Goal: Task Accomplishment & Management: Manage account settings

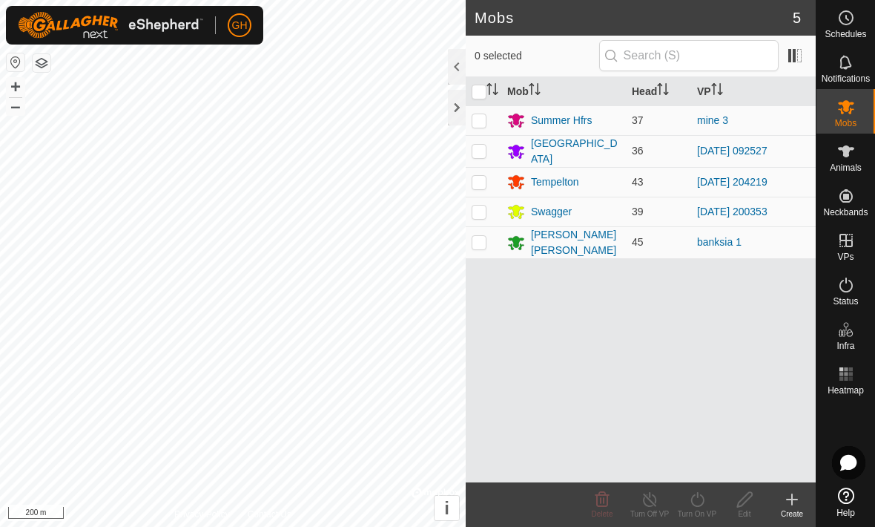
click at [487, 239] on td at bounding box center [484, 242] width 36 height 32
checkbox input "true"
click at [649, 502] on icon at bounding box center [650, 499] width 19 height 18
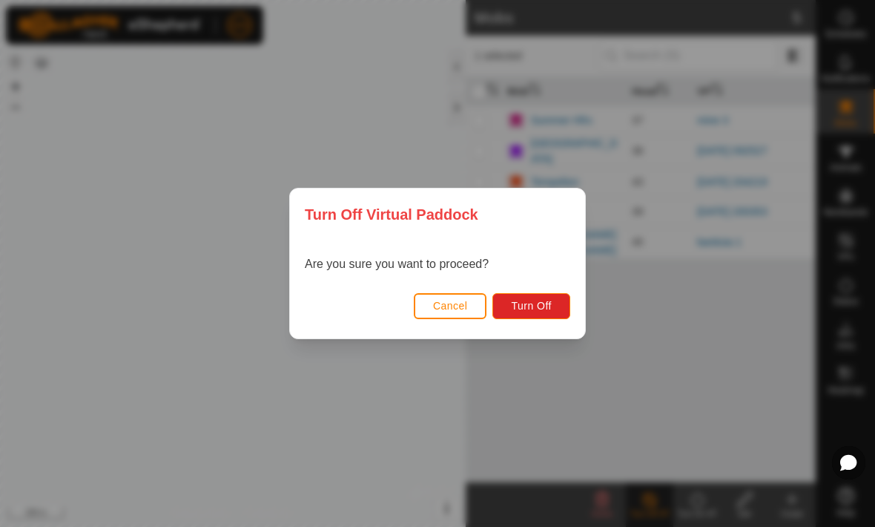
click at [568, 289] on div "Cancel Turn Off" at bounding box center [437, 313] width 295 height 50
click at [552, 301] on button "Turn Off" at bounding box center [532, 306] width 78 height 26
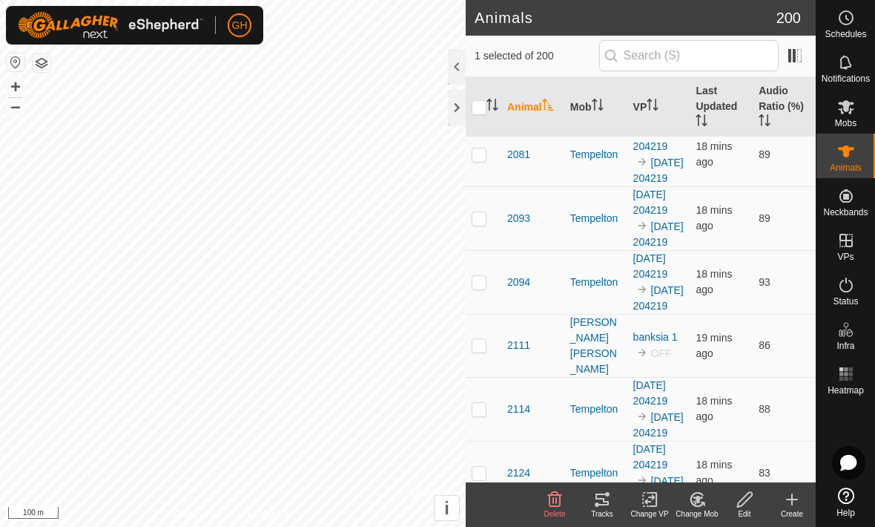
scroll to position [2190, 0]
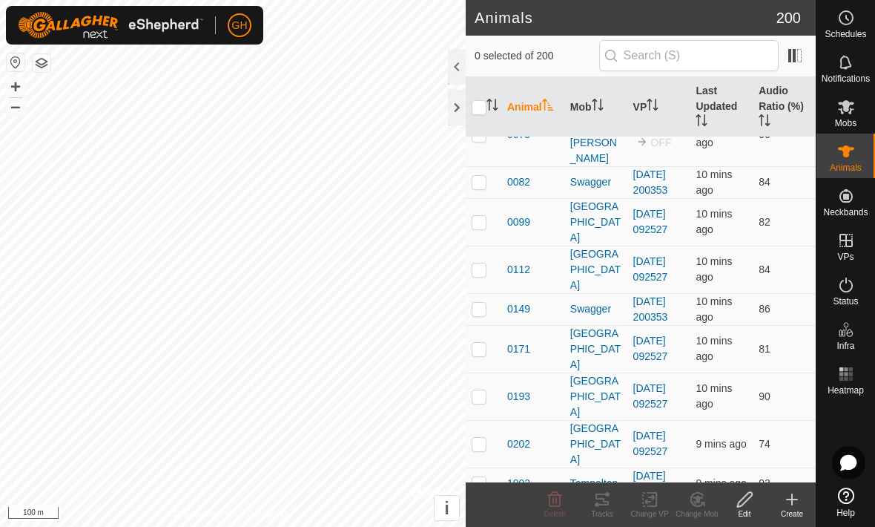
scroll to position [303, 0]
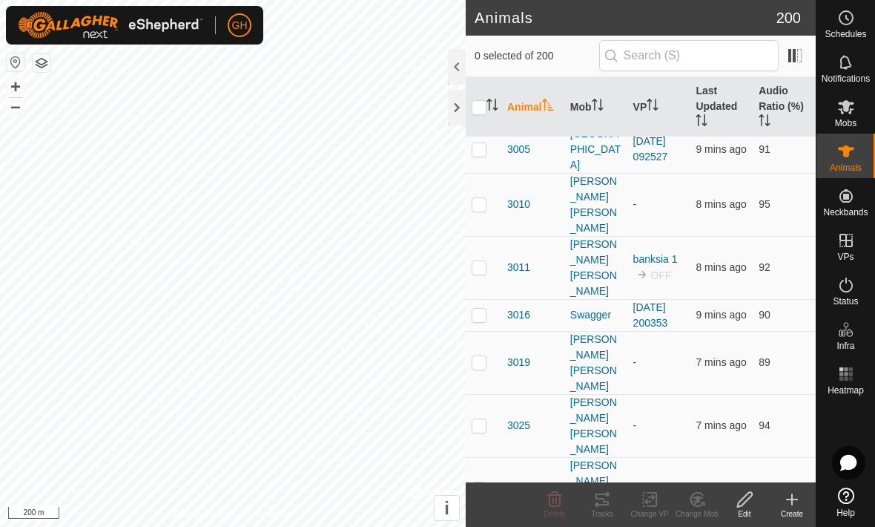
scroll to position [2486, 0]
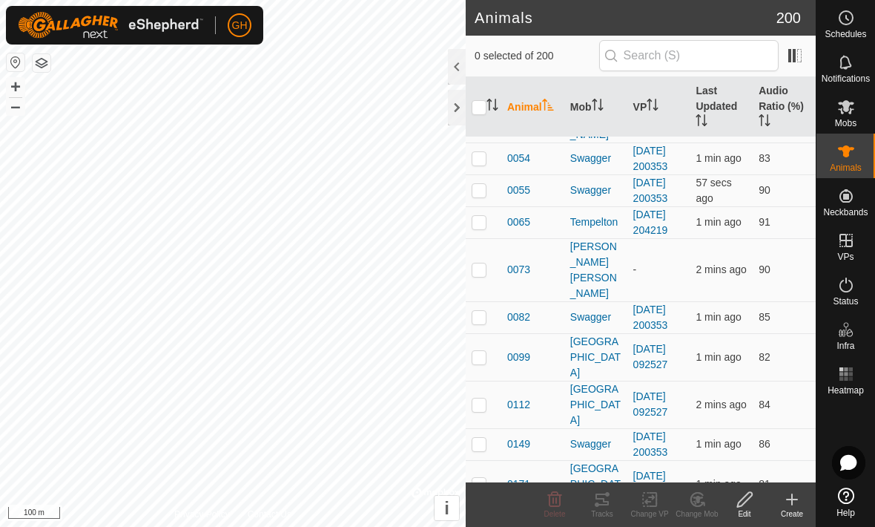
scroll to position [170, 0]
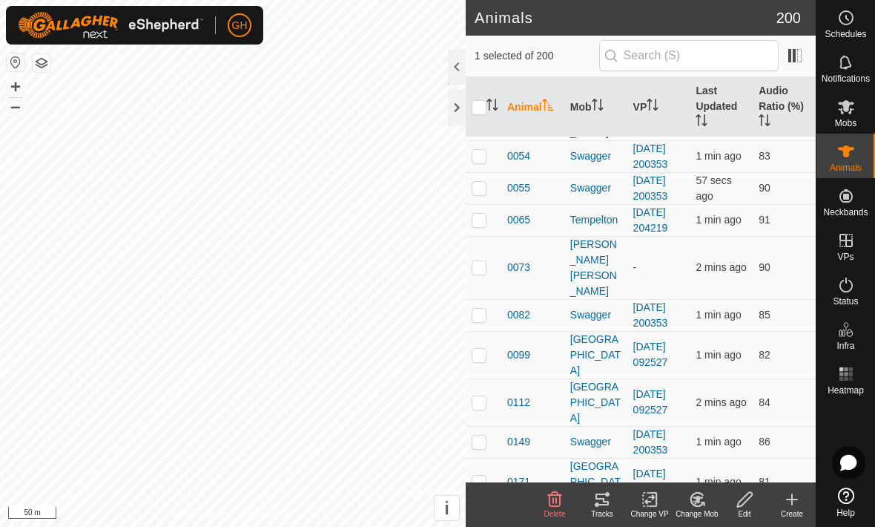
checkbox input "true"
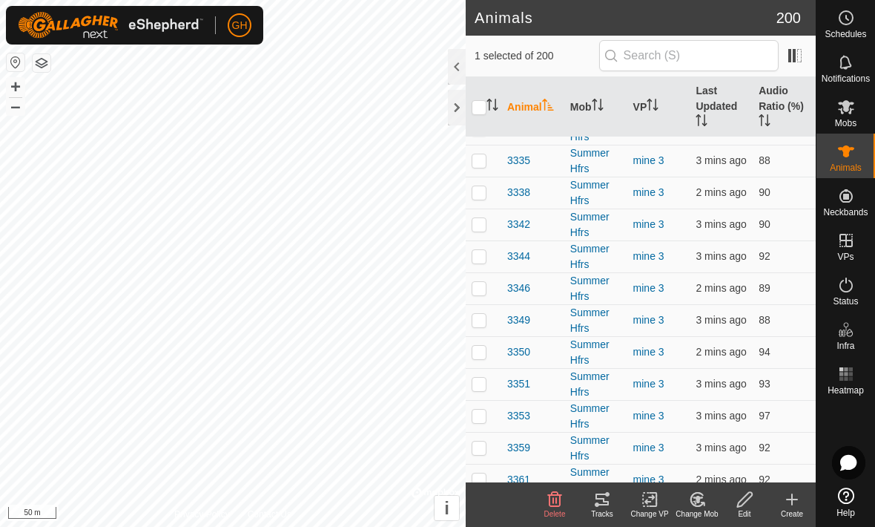
scroll to position [5183, 0]
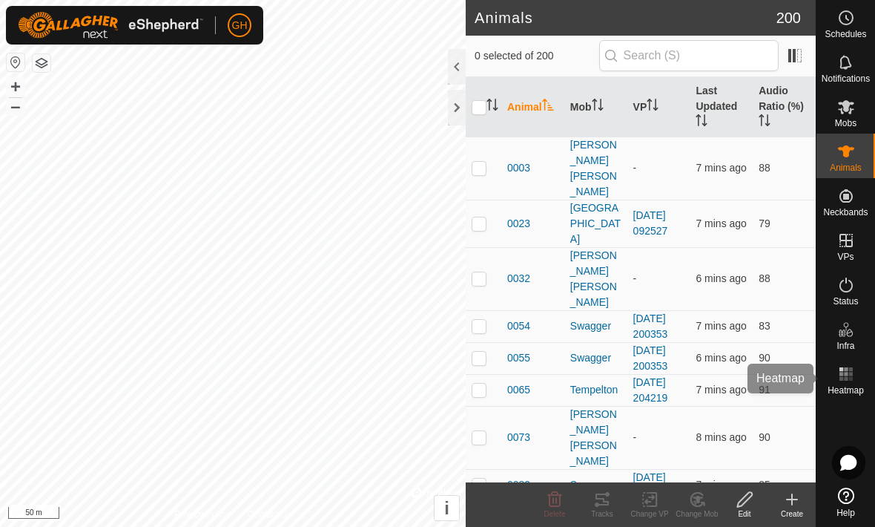
click at [843, 378] on icon at bounding box center [847, 374] width 18 height 18
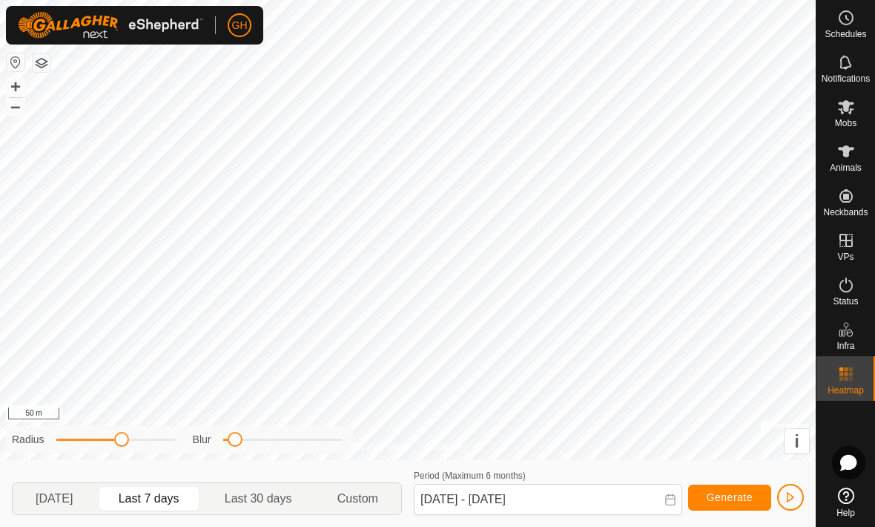
click at [729, 494] on span "Generate" at bounding box center [730, 497] width 46 height 12
click at [272, 490] on span "Last 30 days" at bounding box center [259, 499] width 68 height 18
type input "11 Jul, 2025 - 09 Aug, 2025"
click at [855, 113] on es-mob-svg-icon at bounding box center [846, 107] width 27 height 24
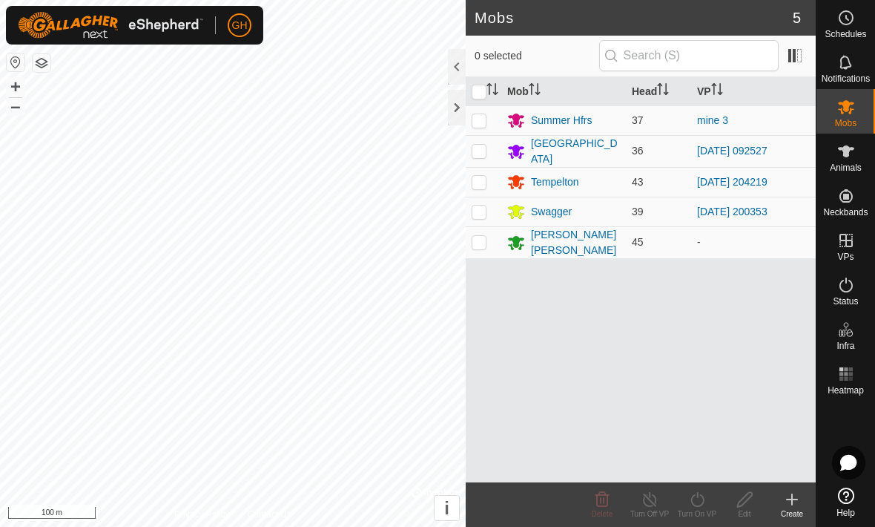
click at [475, 240] on p-checkbox at bounding box center [479, 242] width 15 height 12
checkbox input "true"
click at [700, 499] on icon at bounding box center [697, 499] width 19 height 18
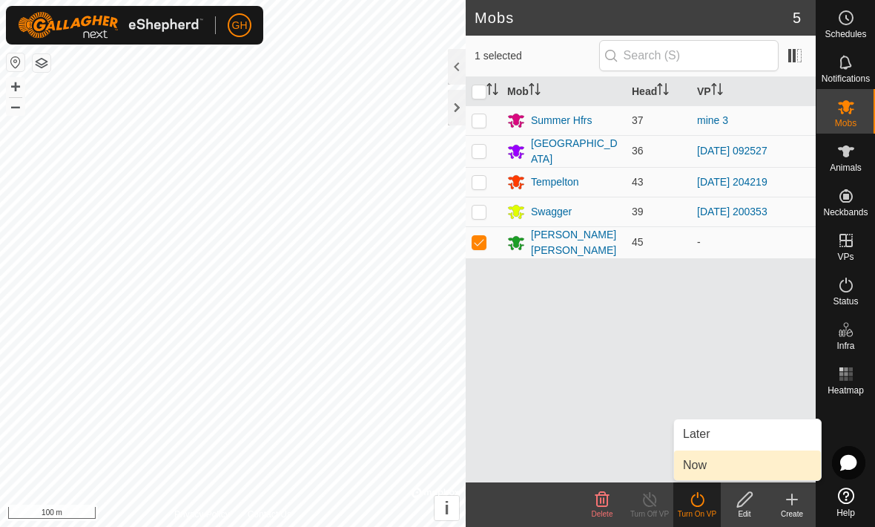
click at [706, 461] on span "Now" at bounding box center [695, 465] width 24 height 18
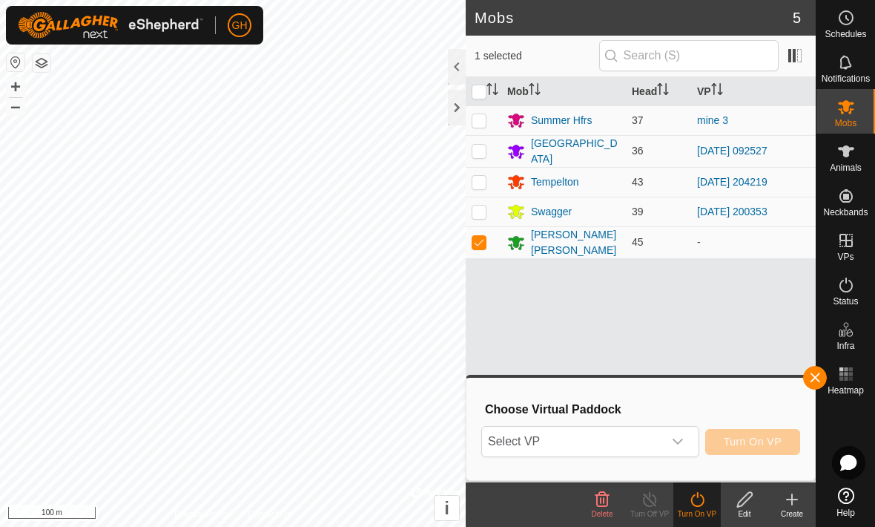
click at [680, 442] on icon "dropdown trigger" at bounding box center [678, 441] width 10 height 6
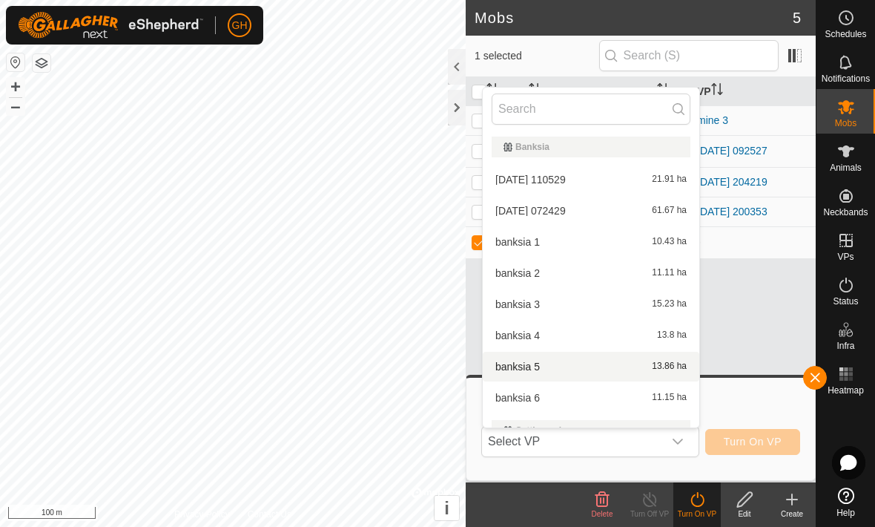
click at [522, 363] on span "banksia 5" at bounding box center [518, 366] width 45 height 10
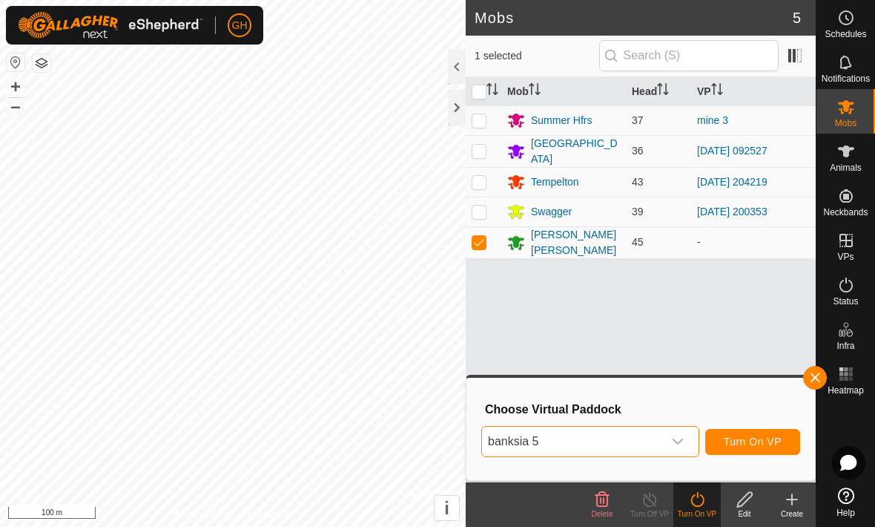
click at [677, 436] on icon "dropdown trigger" at bounding box center [678, 441] width 12 height 12
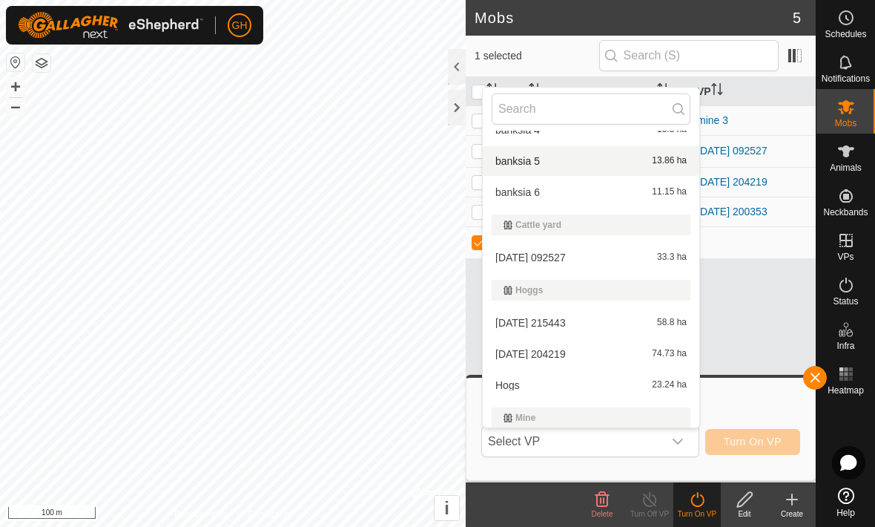
scroll to position [207, 0]
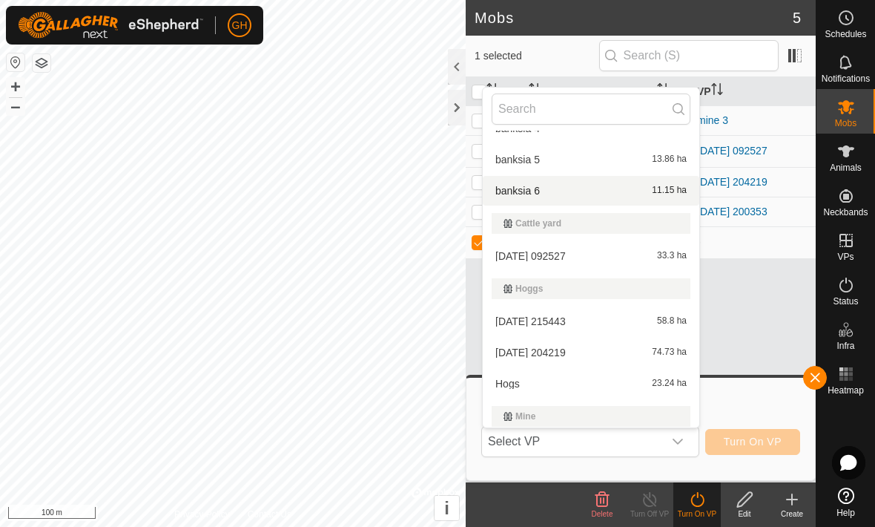
click at [600, 188] on div "banksia 6 11.15 ha" at bounding box center [591, 191] width 199 height 18
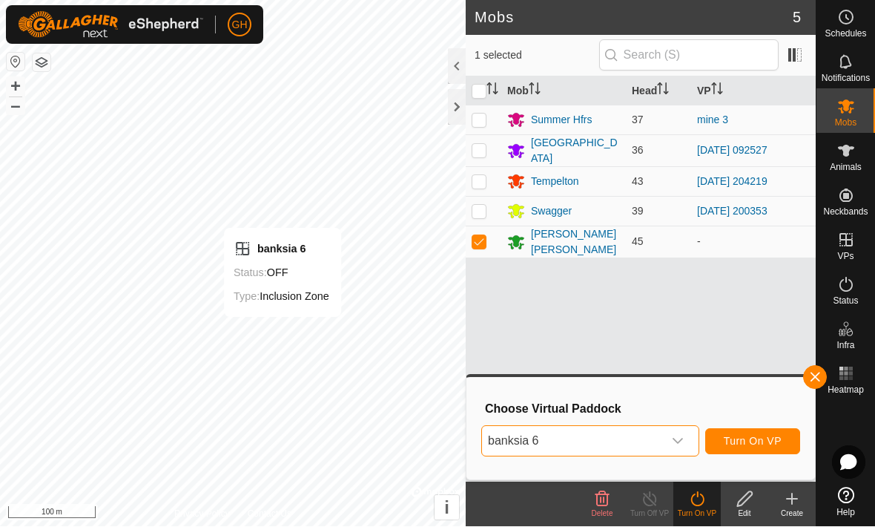
click at [752, 440] on span "Turn On VP" at bounding box center [753, 441] width 58 height 12
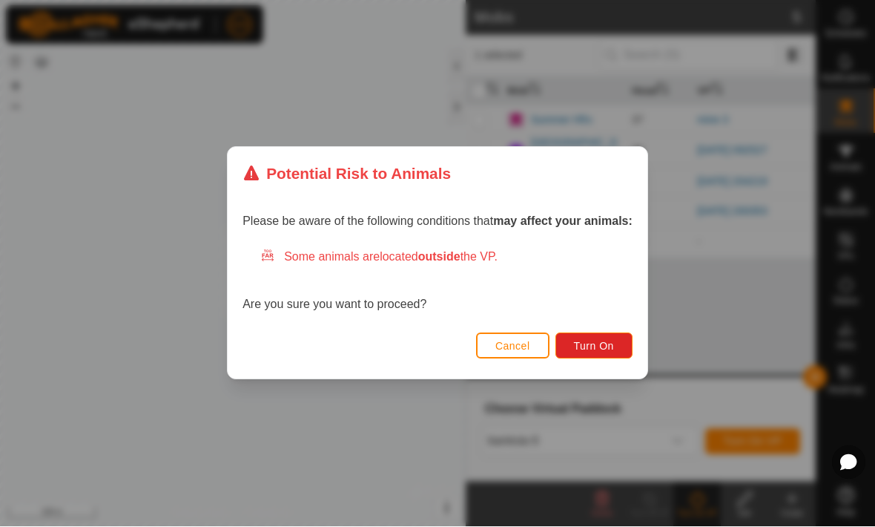
click at [608, 335] on button "Turn On" at bounding box center [594, 346] width 77 height 26
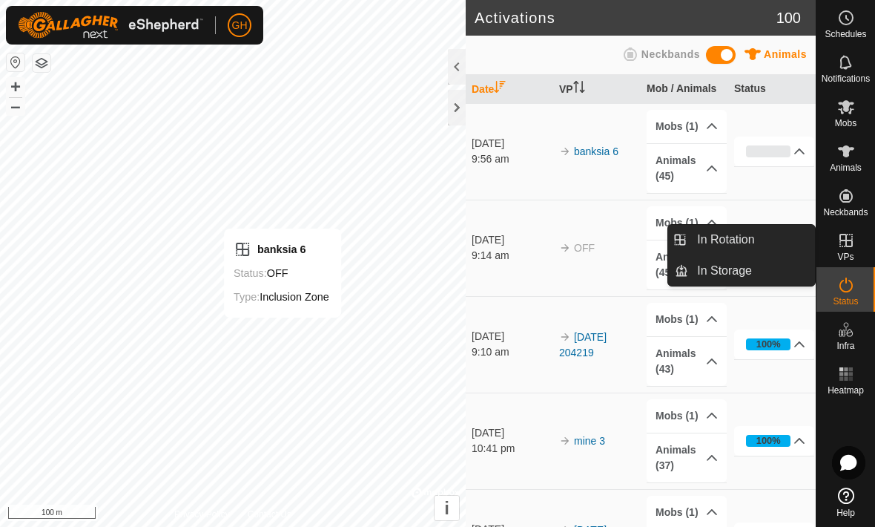
click at [747, 248] on span "In Rotation" at bounding box center [725, 240] width 57 height 18
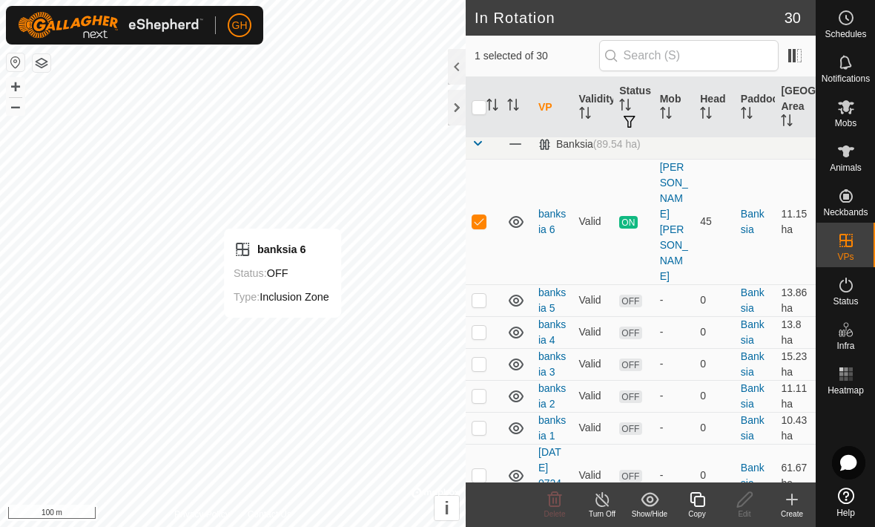
scroll to position [2, 0]
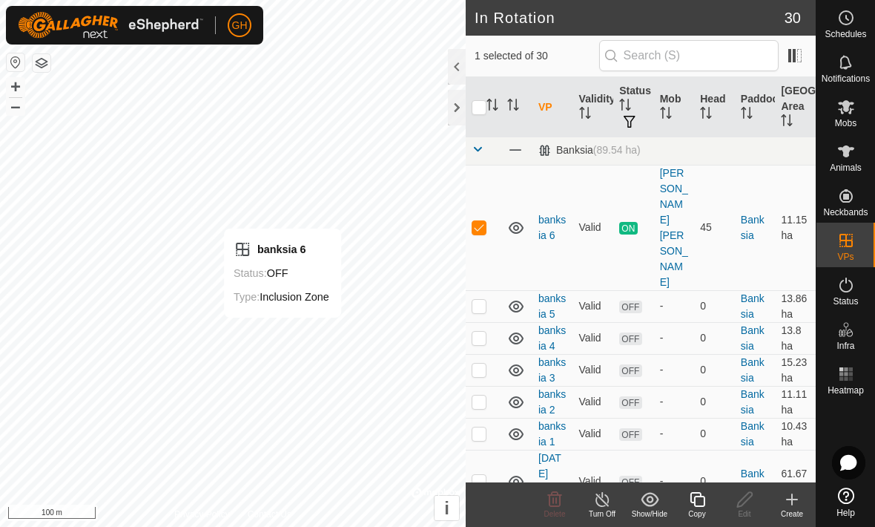
click at [477, 300] on p-checkbox at bounding box center [479, 306] width 15 height 12
click at [471, 290] on td at bounding box center [484, 306] width 36 height 32
checkbox input "false"
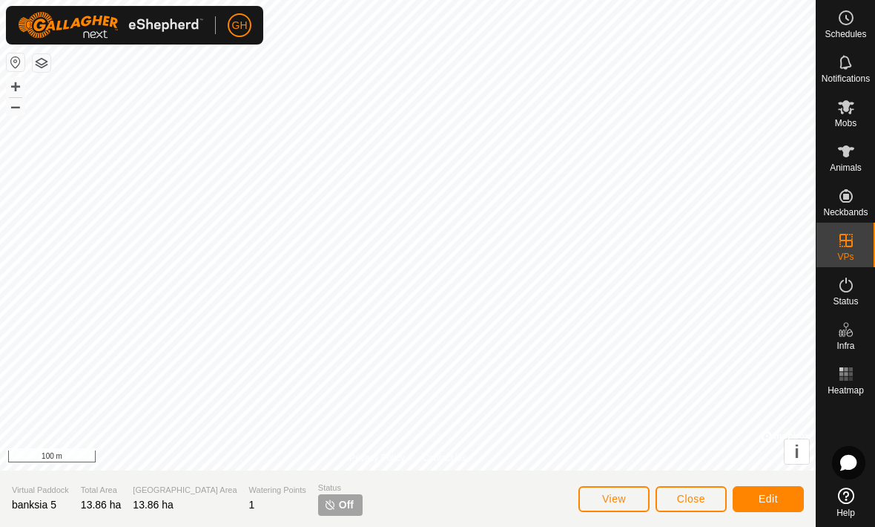
click at [767, 501] on span "Edit" at bounding box center [768, 499] width 19 height 12
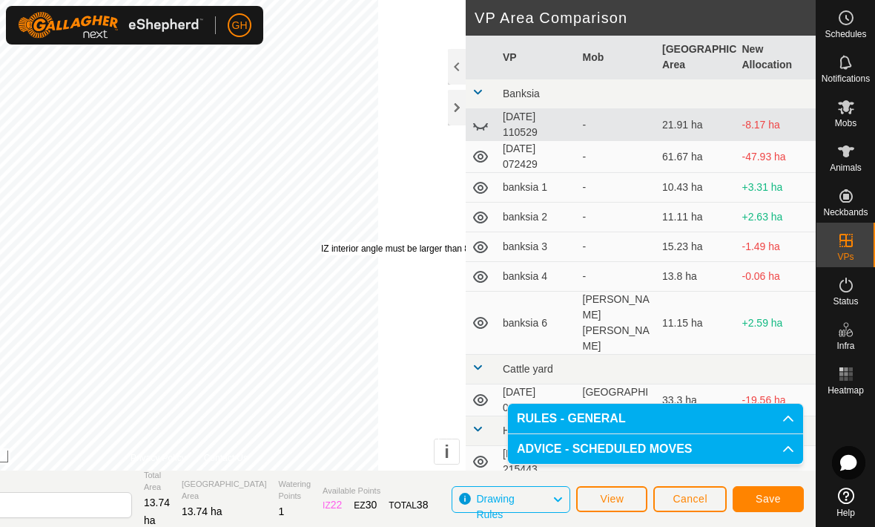
click at [778, 499] on span "Save" at bounding box center [768, 499] width 25 height 12
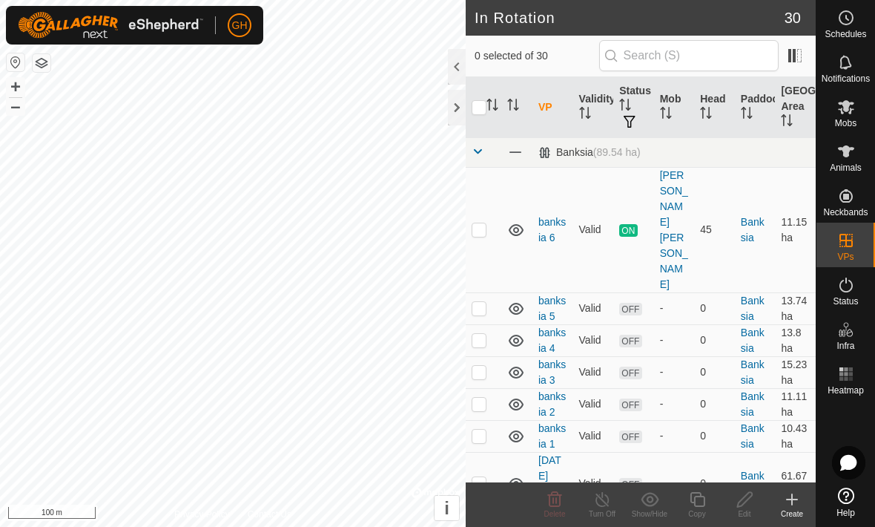
click at [437, 508] on button "i" at bounding box center [447, 508] width 24 height 24
